Goal: Transaction & Acquisition: Purchase product/service

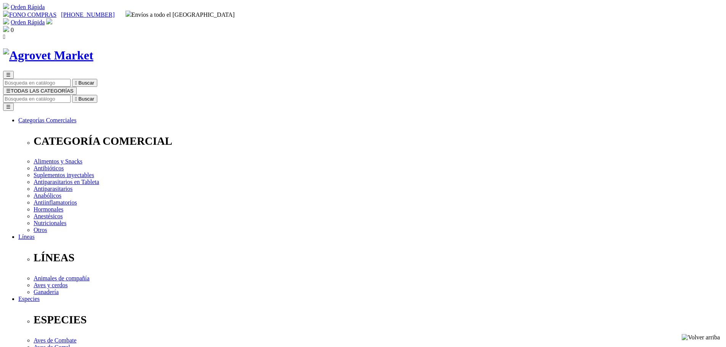
select select "402"
select select "399"
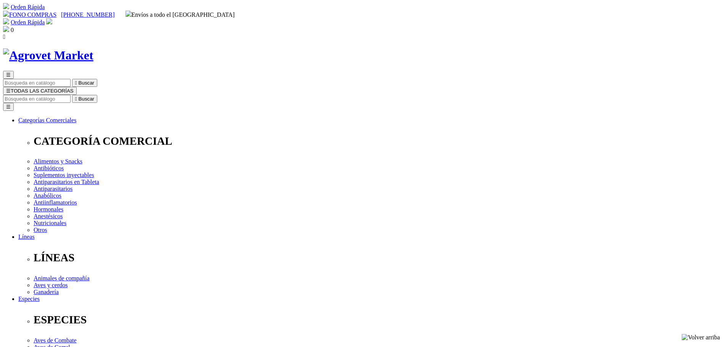
select select "399"
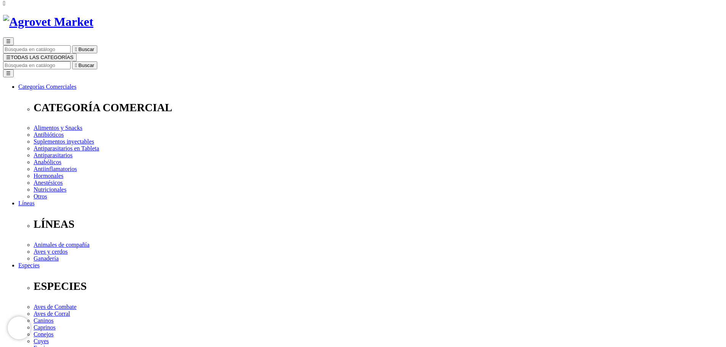
scroll to position [38, 0]
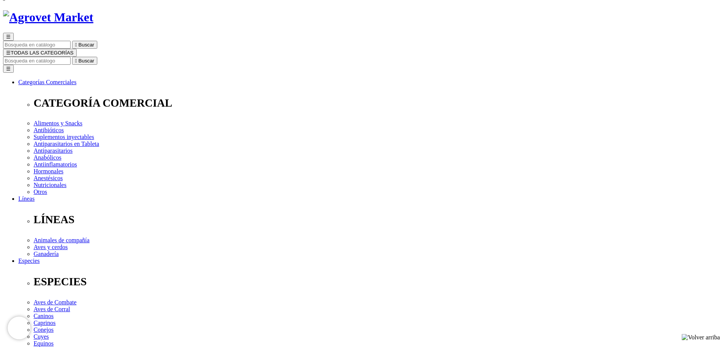
select select "400"
